Goal: Task Accomplishment & Management: Manage account settings

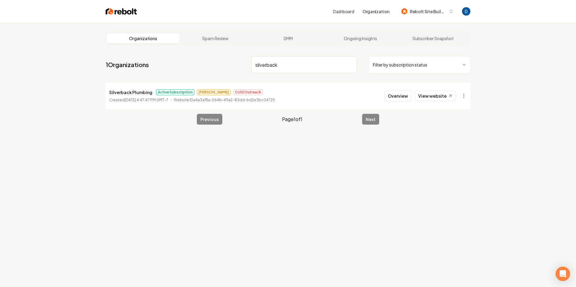
click at [286, 65] on input "silverback" at bounding box center [304, 64] width 106 height 17
type input "broom the"
click at [430, 100] on link "View website" at bounding box center [435, 96] width 41 height 10
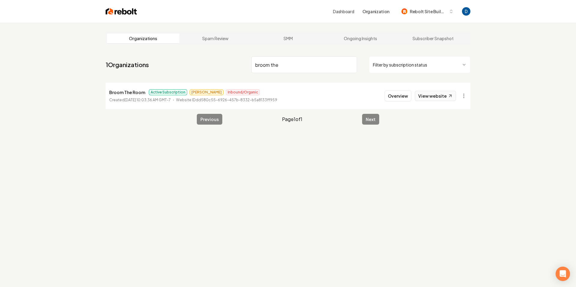
click at [434, 94] on link "View website" at bounding box center [435, 96] width 41 height 10
click at [407, 97] on button "Overview" at bounding box center [397, 96] width 27 height 11
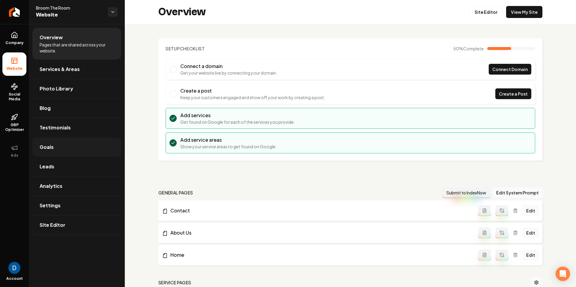
click at [70, 145] on link "Goals" at bounding box center [76, 147] width 89 height 19
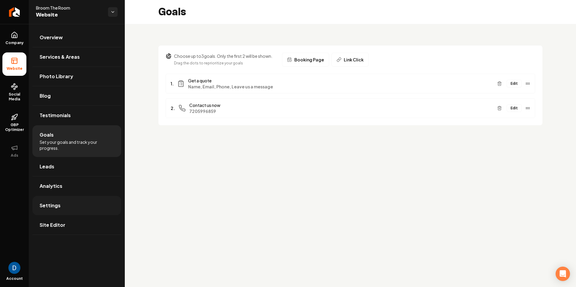
click at [68, 209] on link "Settings" at bounding box center [76, 205] width 89 height 19
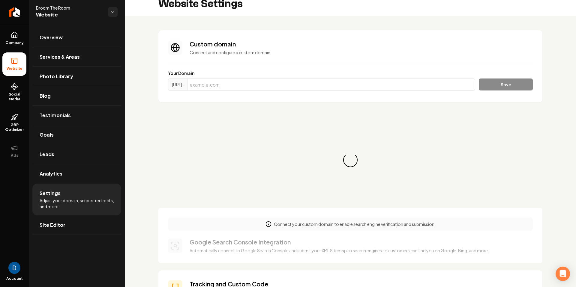
scroll to position [15, 0]
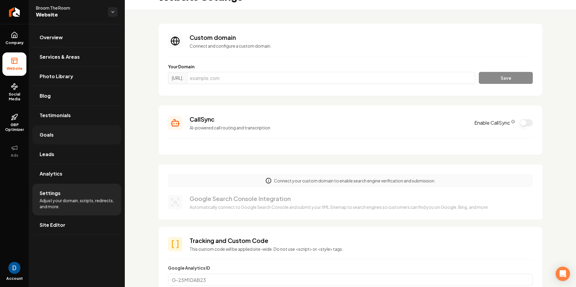
click at [71, 136] on link "Goals" at bounding box center [76, 134] width 89 height 19
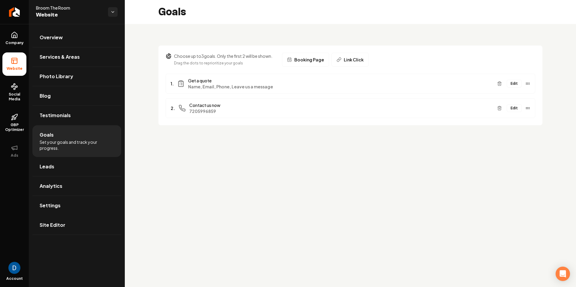
click at [513, 108] on button "Edit" at bounding box center [513, 108] width 15 height 8
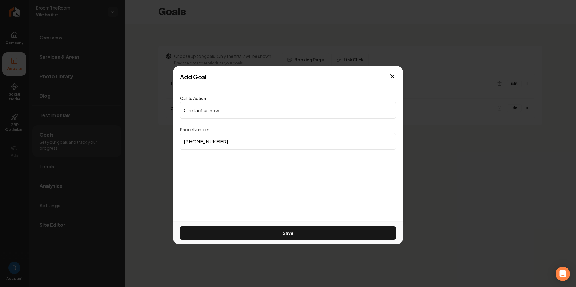
click at [253, 141] on input "(720) 599-6859" at bounding box center [288, 141] width 216 height 17
click at [254, 142] on input "(720) 599-6859" at bounding box center [288, 141] width 216 height 17
click at [255, 142] on input "(720) 599-6859" at bounding box center [288, 141] width 216 height 17
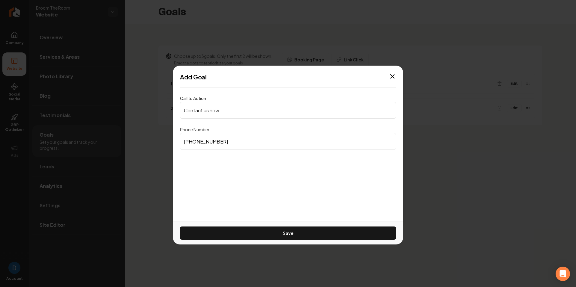
click at [255, 142] on input "(720) 599-6859" at bounding box center [288, 141] width 216 height 17
paste input "2"
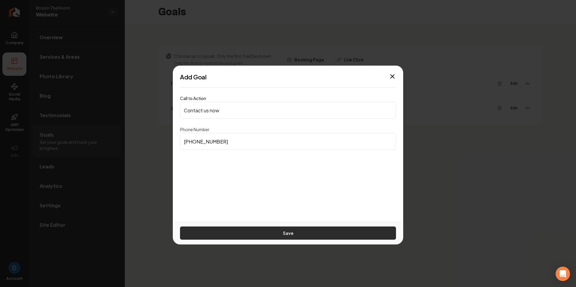
type input "(720) 599-6259"
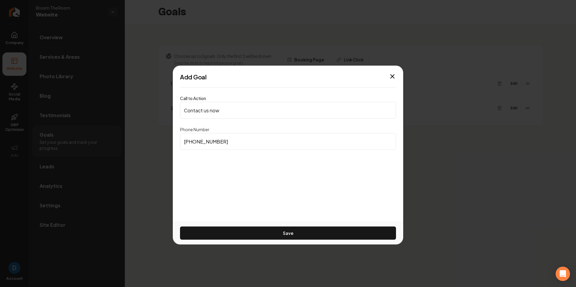
click at [279, 236] on button "Save" at bounding box center [288, 233] width 216 height 13
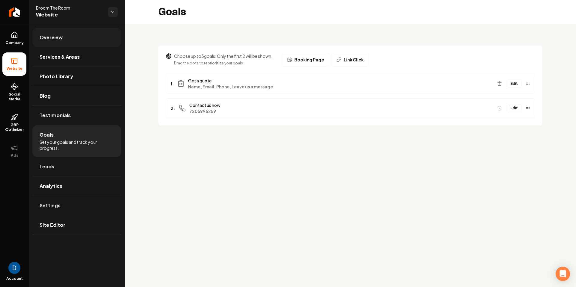
click at [80, 29] on link "Overview" at bounding box center [76, 37] width 89 height 19
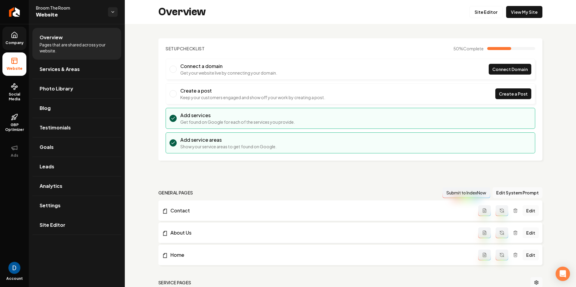
click at [22, 42] on span "Company" at bounding box center [14, 42] width 23 height 5
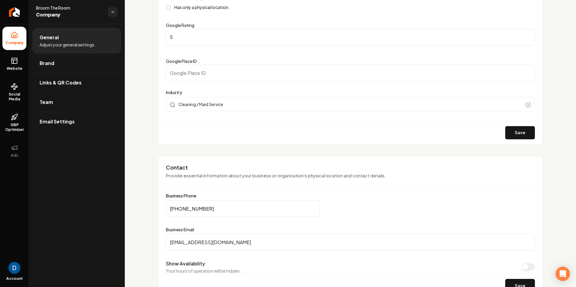
scroll to position [189, 0]
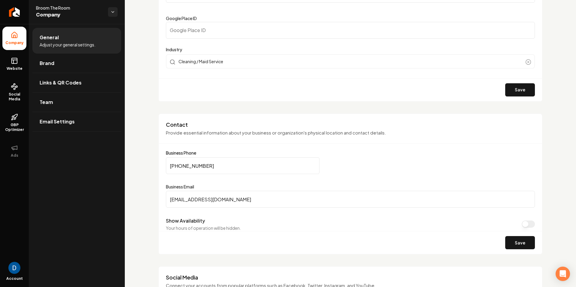
click at [223, 167] on input "(917) 692-6486" at bounding box center [243, 165] width 154 height 17
click at [224, 166] on input "(917) 692-6486" at bounding box center [243, 165] width 154 height 17
click at [224, 167] on input "(917) 692-6486" at bounding box center [243, 165] width 154 height 17
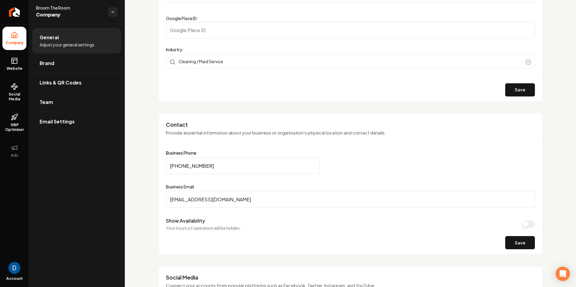
click at [225, 168] on input "(917) 692-6486" at bounding box center [243, 165] width 154 height 17
paste input "720) 599-6259"
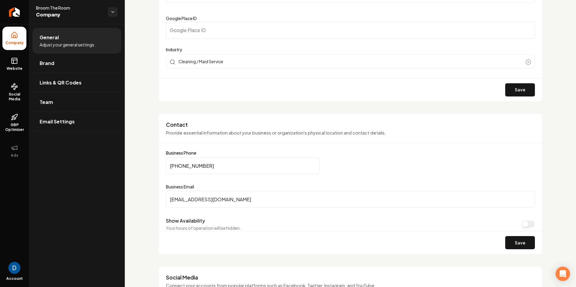
type input "(720) 599-6259"
click at [529, 240] on button "Save" at bounding box center [520, 242] width 30 height 13
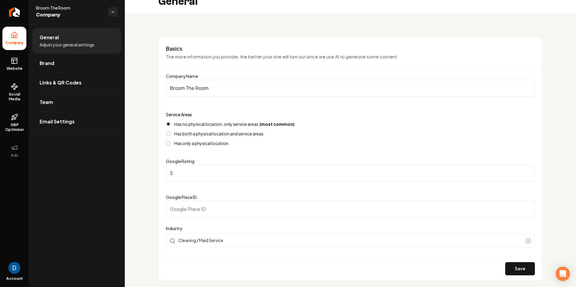
scroll to position [0, 0]
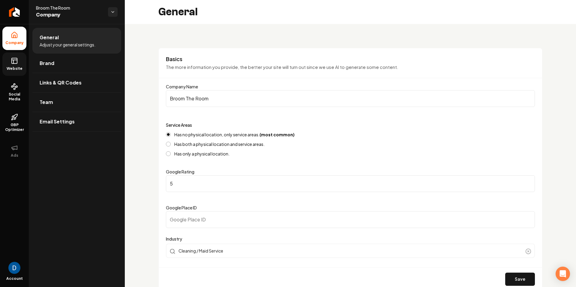
click at [18, 67] on span "Website" at bounding box center [14, 68] width 21 height 5
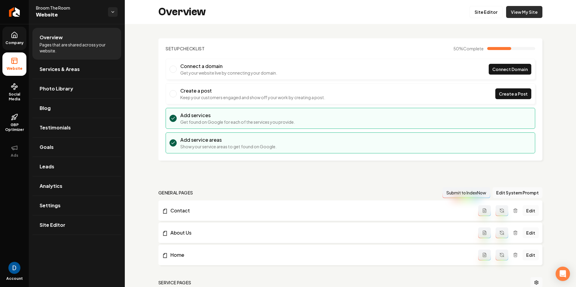
click at [511, 16] on link "View My Site" at bounding box center [524, 12] width 36 height 12
click at [487, 13] on link "Site Editor" at bounding box center [485, 12] width 33 height 12
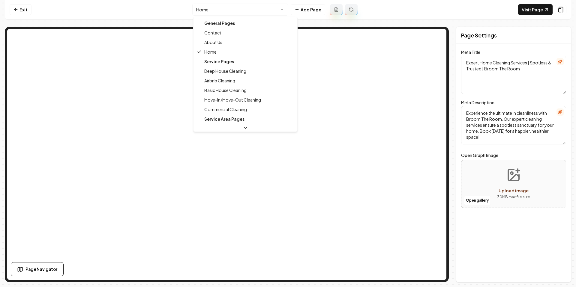
click at [230, 13] on html "Computer Required This feature is only available on a computer. Please switch t…" at bounding box center [288, 143] width 576 height 287
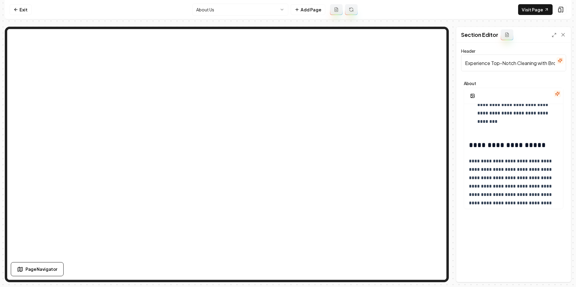
scroll to position [327, 0]
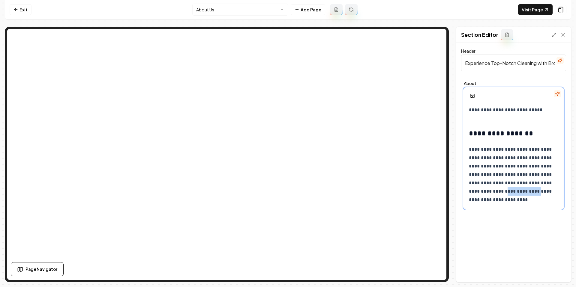
drag, startPoint x: 497, startPoint y: 191, endPoint x: 468, endPoint y: 192, distance: 28.2
click at [469, 192] on p "**********" at bounding box center [513, 174] width 89 height 59
paste div
click at [480, 193] on p "**********" at bounding box center [513, 174] width 89 height 59
click at [533, 179] on p "**********" at bounding box center [513, 174] width 89 height 59
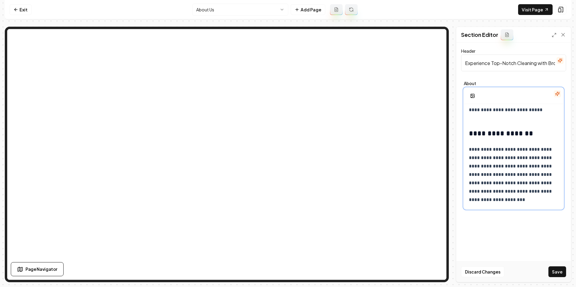
click at [481, 192] on p "**********" at bounding box center [513, 174] width 89 height 59
click at [560, 268] on button "Save" at bounding box center [557, 272] width 18 height 11
click at [258, 7] on html "**********" at bounding box center [288, 143] width 576 height 287
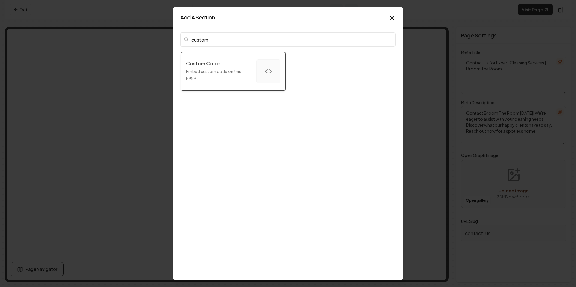
type input "custom"
click at [231, 70] on p "Embed custom code on this page." at bounding box center [219, 74] width 66 height 12
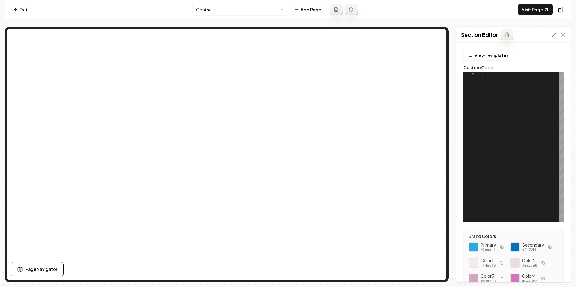
click at [504, 91] on div at bounding box center [523, 147] width 82 height 150
click at [556, 271] on button "Save" at bounding box center [557, 272] width 18 height 11
type textarea "**********"
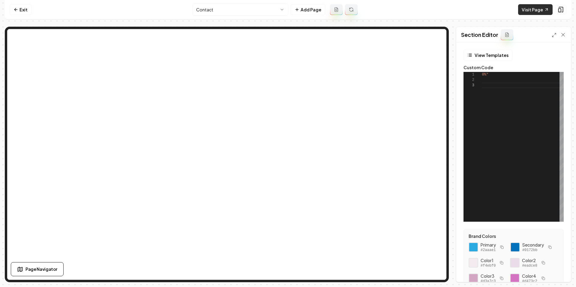
click at [538, 8] on link "Visit Page" at bounding box center [535, 9] width 34 height 11
click at [22, 7] on link "Exit" at bounding box center [21, 9] width 22 height 11
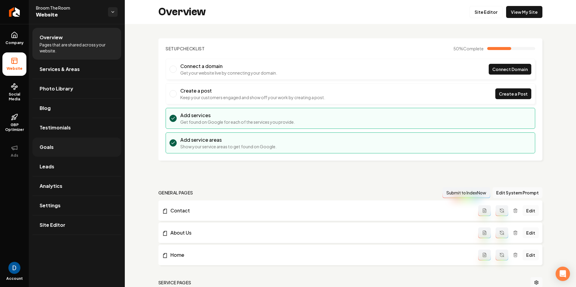
click at [67, 147] on link "Goals" at bounding box center [76, 147] width 89 height 19
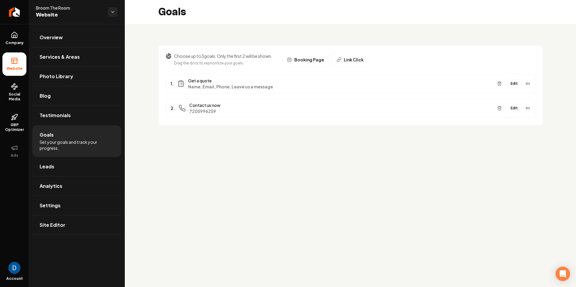
click at [296, 63] on button "Booking Page" at bounding box center [305, 60] width 47 height 14
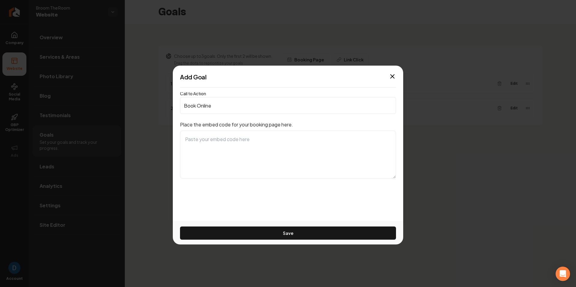
click at [244, 142] on textarea at bounding box center [288, 155] width 216 height 48
paste textarea "<iframe src="https://broomtheroom.bookingkoala.com/booknow?embed=true" style="b…"
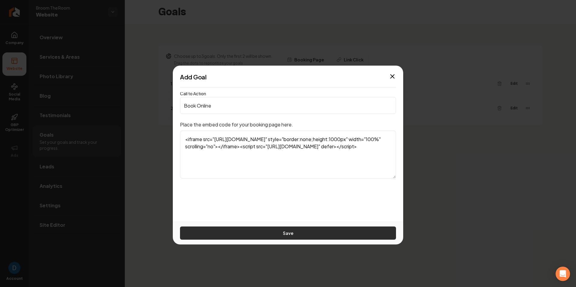
type textarea "<iframe src="https://broomtheroom.bookingkoala.com/booknow?embed=true" style="b…"
click at [318, 236] on button "Save" at bounding box center [288, 233] width 216 height 13
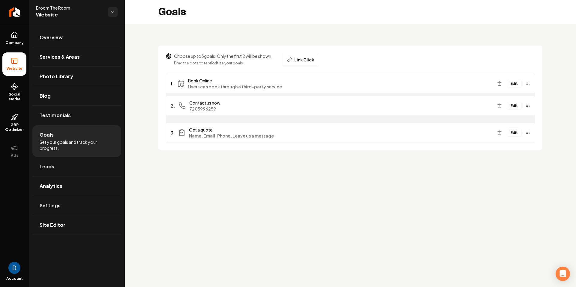
drag, startPoint x: 527, startPoint y: 126, endPoint x: 531, endPoint y: 101, distance: 25.5
click at [531, 101] on div "2. Contact us now 7205996259 Edit" at bounding box center [350, 106] width 369 height 20
click at [528, 85] on icon "Main content area" at bounding box center [527, 83] width 5 height 5
click at [499, 131] on icon "Main content area" at bounding box center [498, 131] width 1 height 1
